Goal: Task Accomplishment & Management: Manage account settings

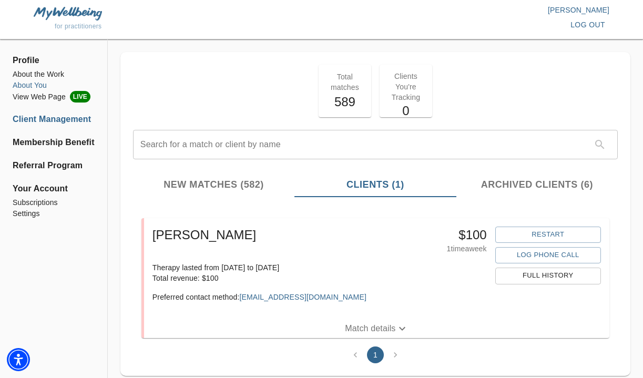
click at [44, 86] on li "About You" at bounding box center [54, 85] width 82 height 11
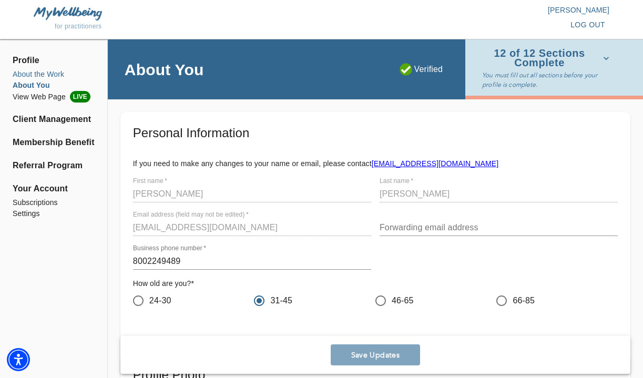
click at [45, 76] on li "About the Work" at bounding box center [54, 74] width 82 height 11
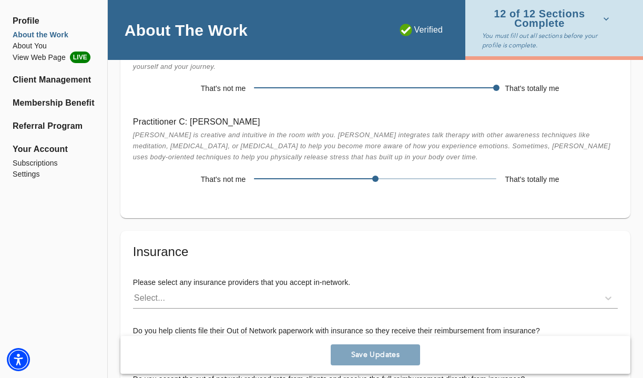
scroll to position [2400, 0]
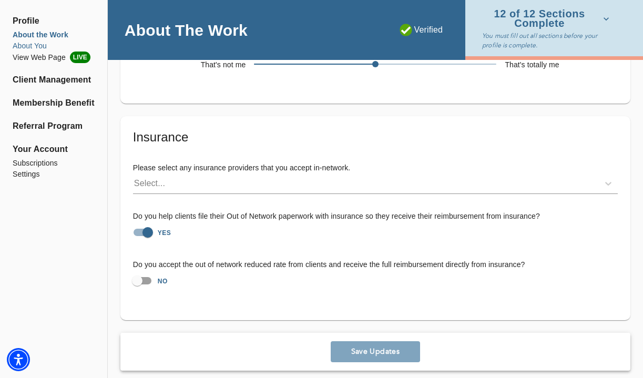
click at [45, 47] on li "About You" at bounding box center [54, 45] width 82 height 11
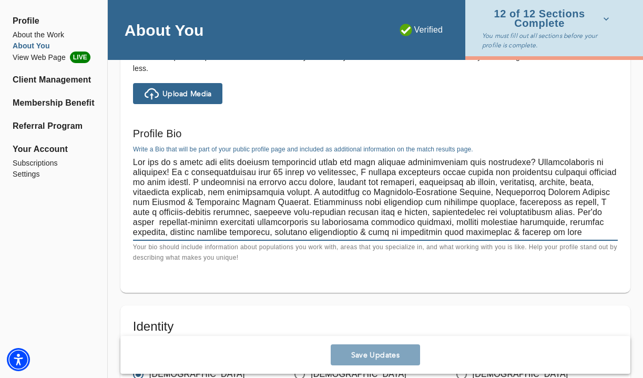
scroll to position [10, 0]
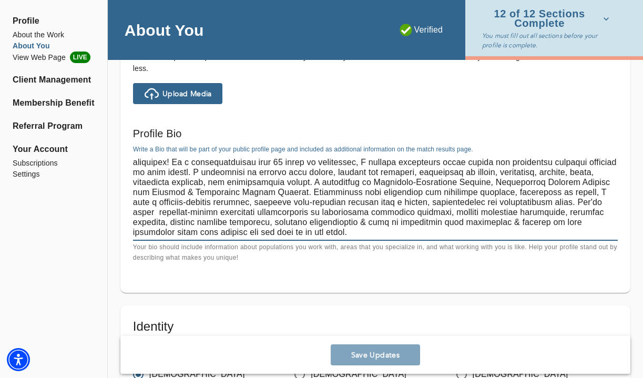
drag, startPoint x: 135, startPoint y: 163, endPoint x: 418, endPoint y: 275, distance: 304.9
click at [418, 275] on div "Welcome Message and Bio Written Welcome Message * Write a brief welcome message…" at bounding box center [375, 97] width 510 height 392
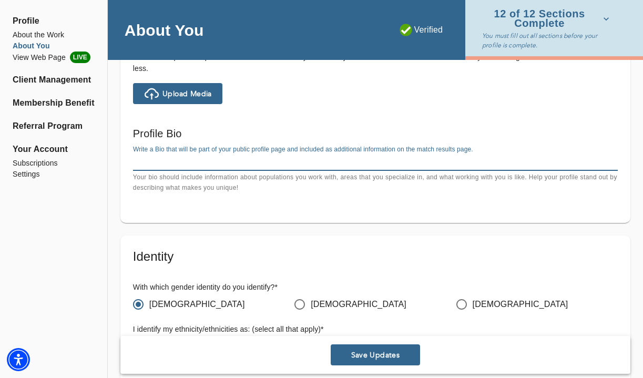
scroll to position [0, 0]
paste textarea "[PERSON_NAME] is a seasoned, licensed Marriage & Family Therapist and Clinical …"
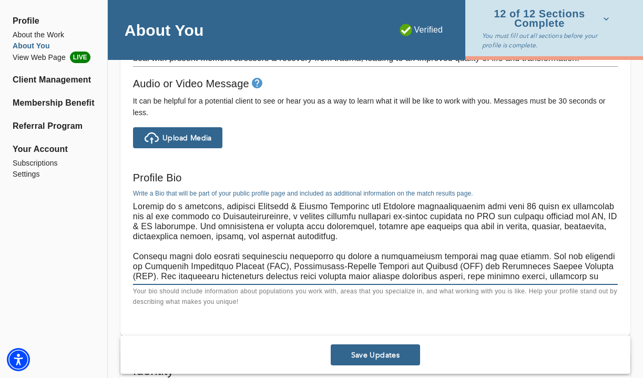
scroll to position [698, 0]
type textarea "[PERSON_NAME] is a seasoned, licensed Marriage & Family Therapist and Clinical …"
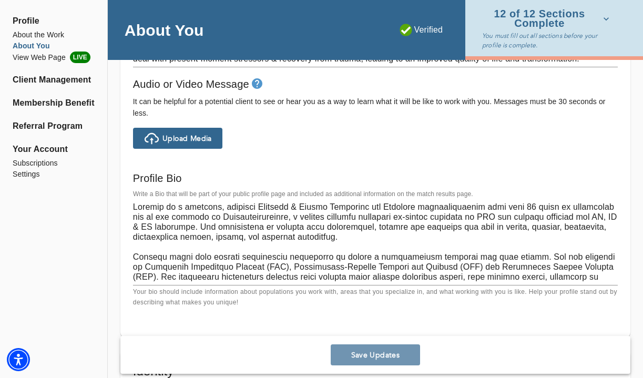
click at [365, 352] on span "Save Updates" at bounding box center [375, 355] width 81 height 10
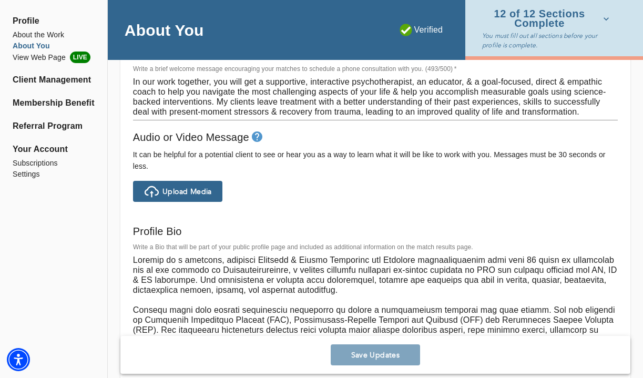
scroll to position [638, 0]
